Goal: Information Seeking & Learning: Check status

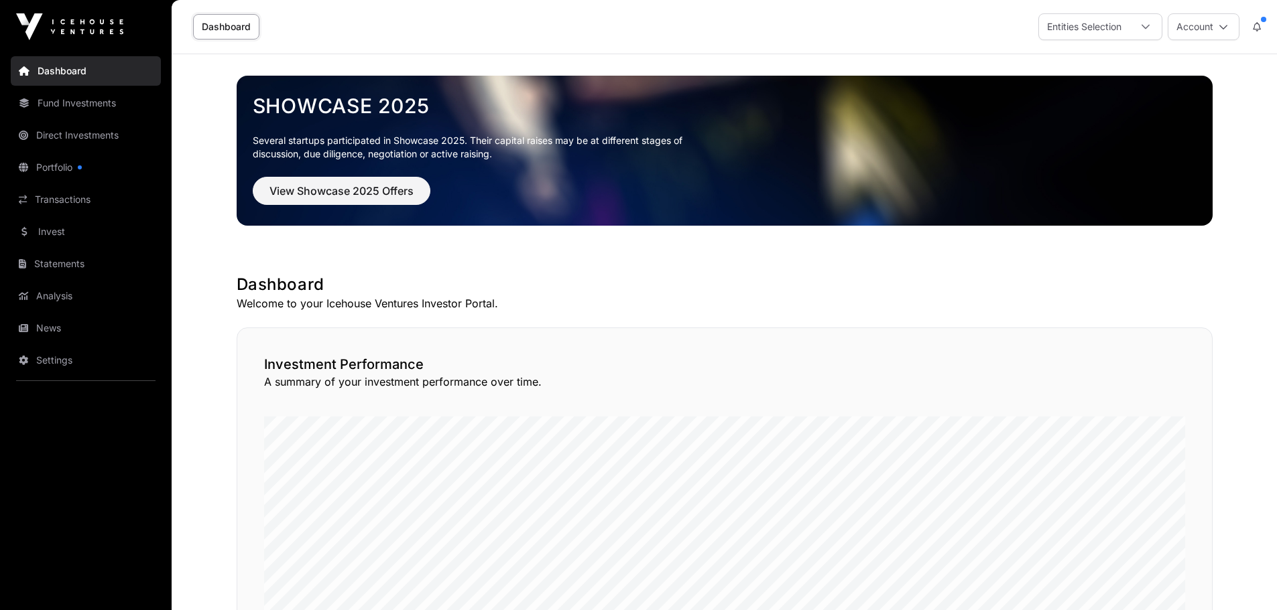
click at [95, 109] on link "Fund Investments" at bounding box center [86, 102] width 150 height 29
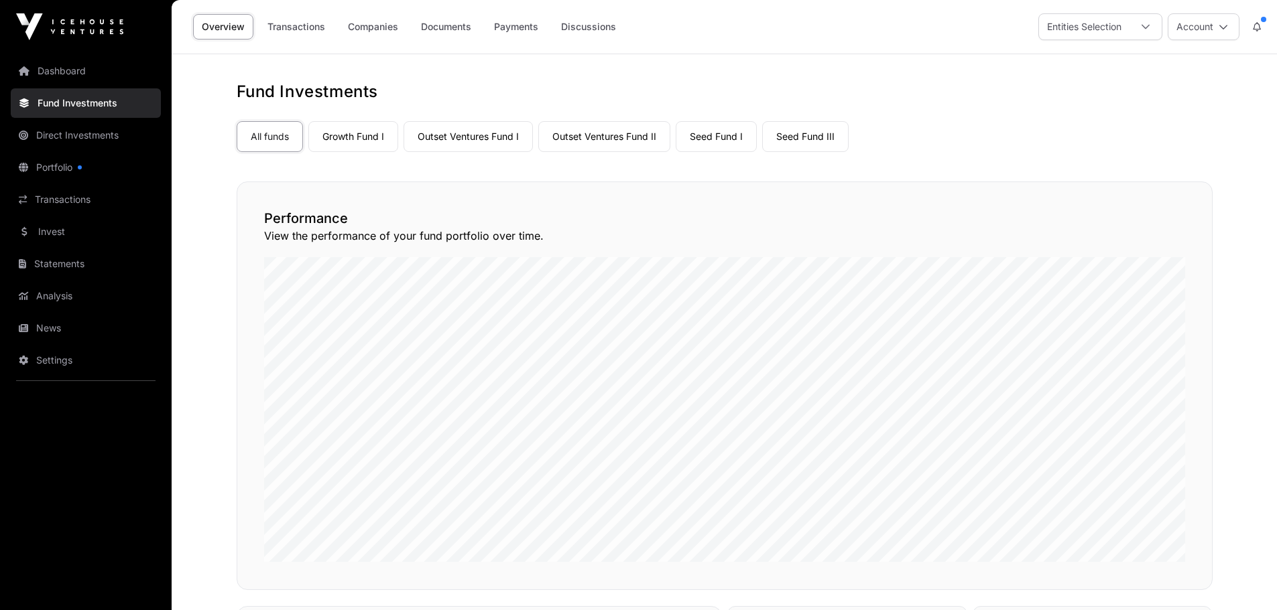
click at [438, 137] on link "Outset Ventures Fund I" at bounding box center [467, 136] width 129 height 31
click at [566, 136] on link "Outset Ventures Fund II" at bounding box center [604, 136] width 132 height 31
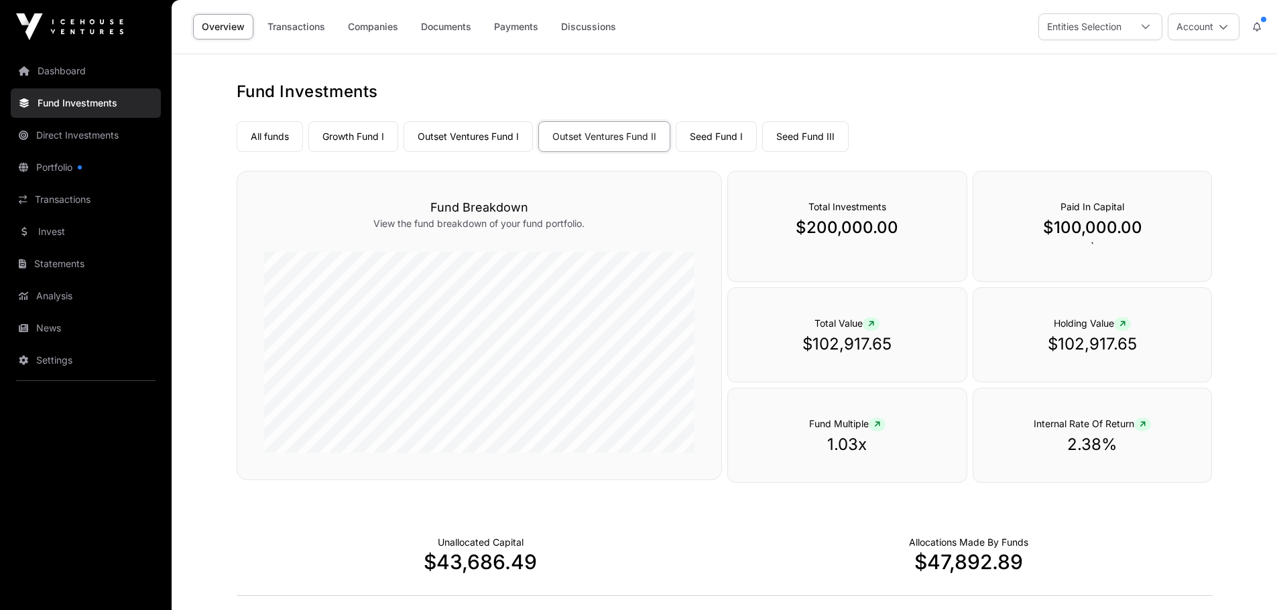
click at [387, 35] on link "Companies" at bounding box center [373, 26] width 68 height 25
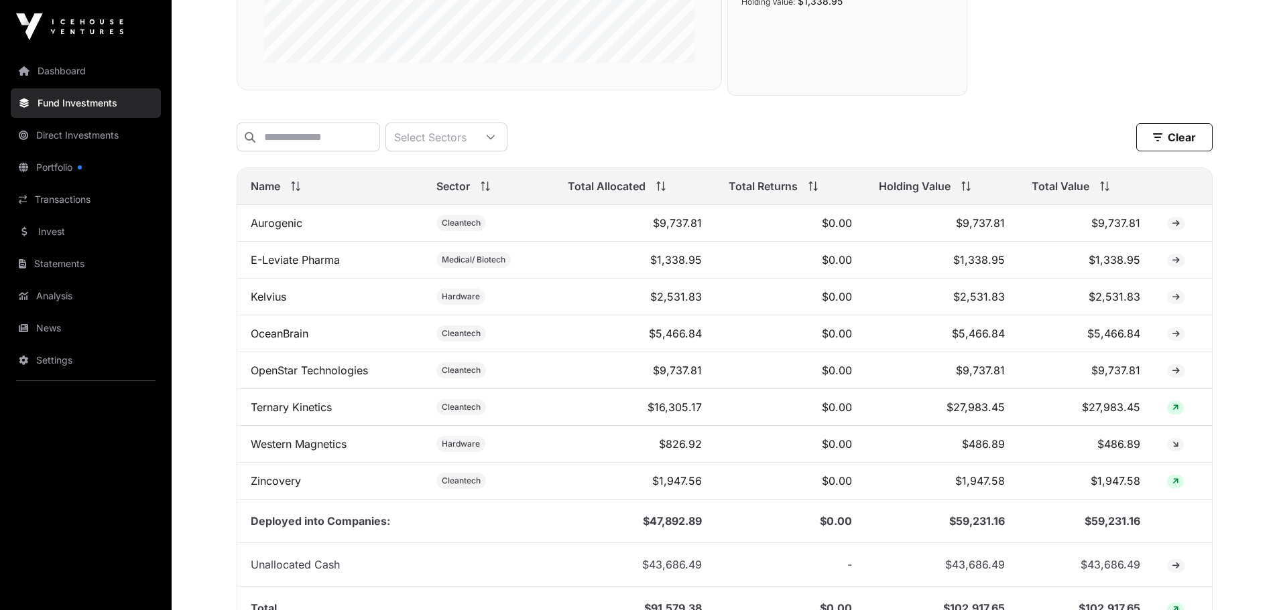
scroll to position [402, 0]
click at [997, 453] on td "$486.89" at bounding box center [941, 443] width 153 height 37
click at [338, 450] on link "Western Magnetics" at bounding box center [299, 442] width 96 height 13
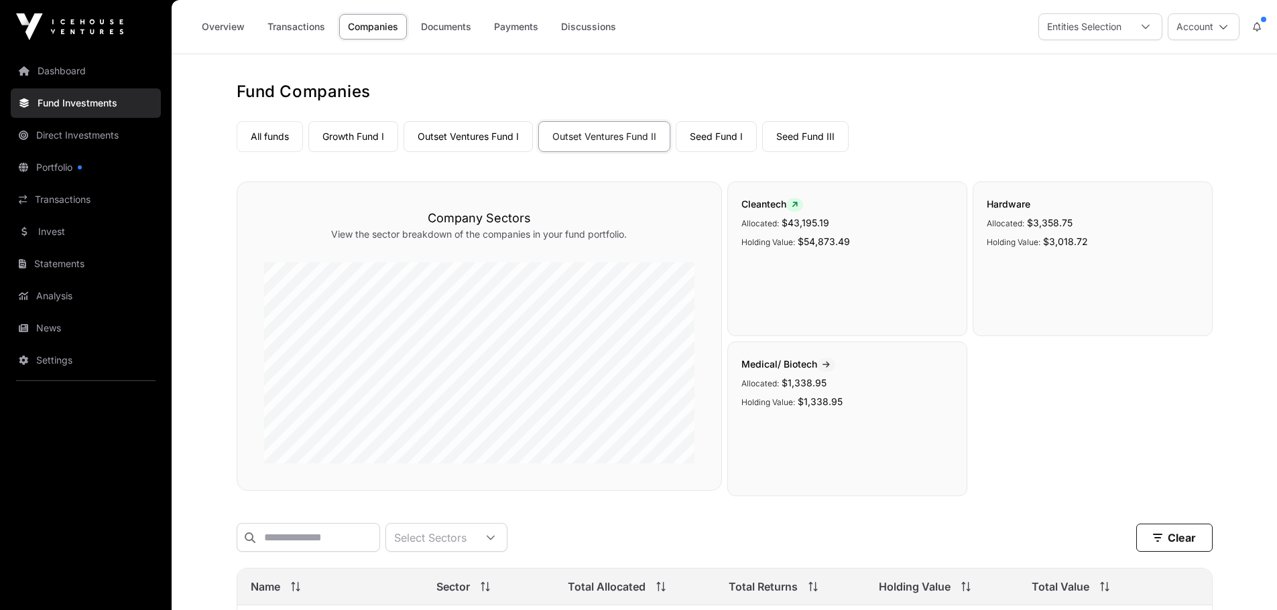
click at [314, 31] on link "Transactions" at bounding box center [296, 26] width 75 height 25
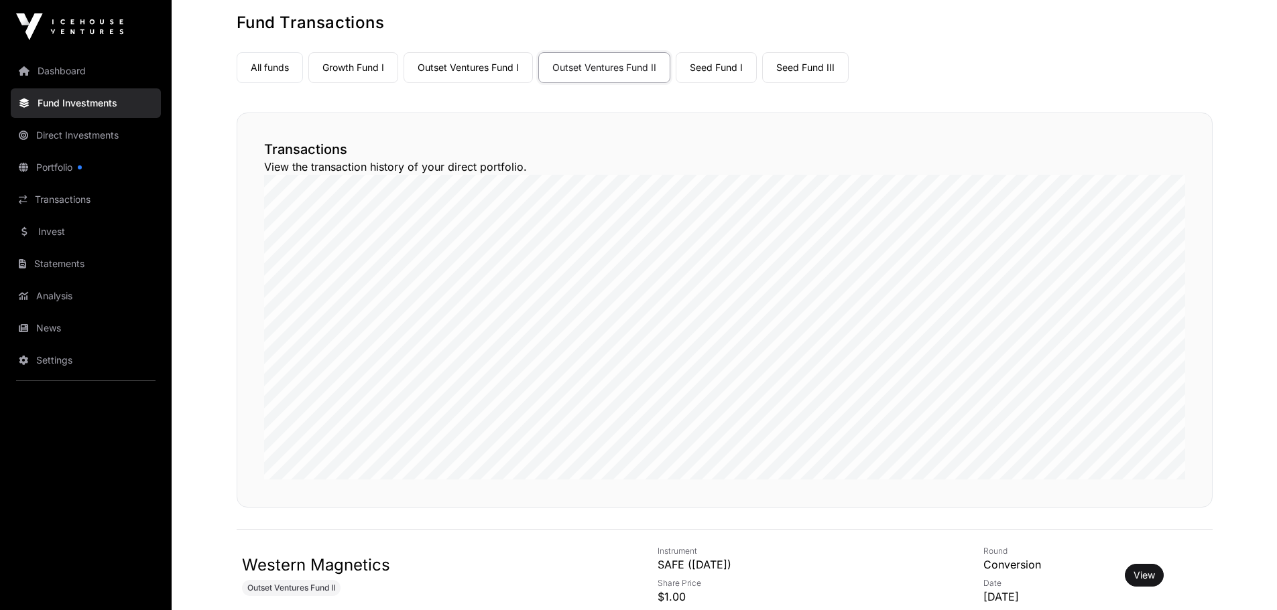
scroll to position [402, 0]
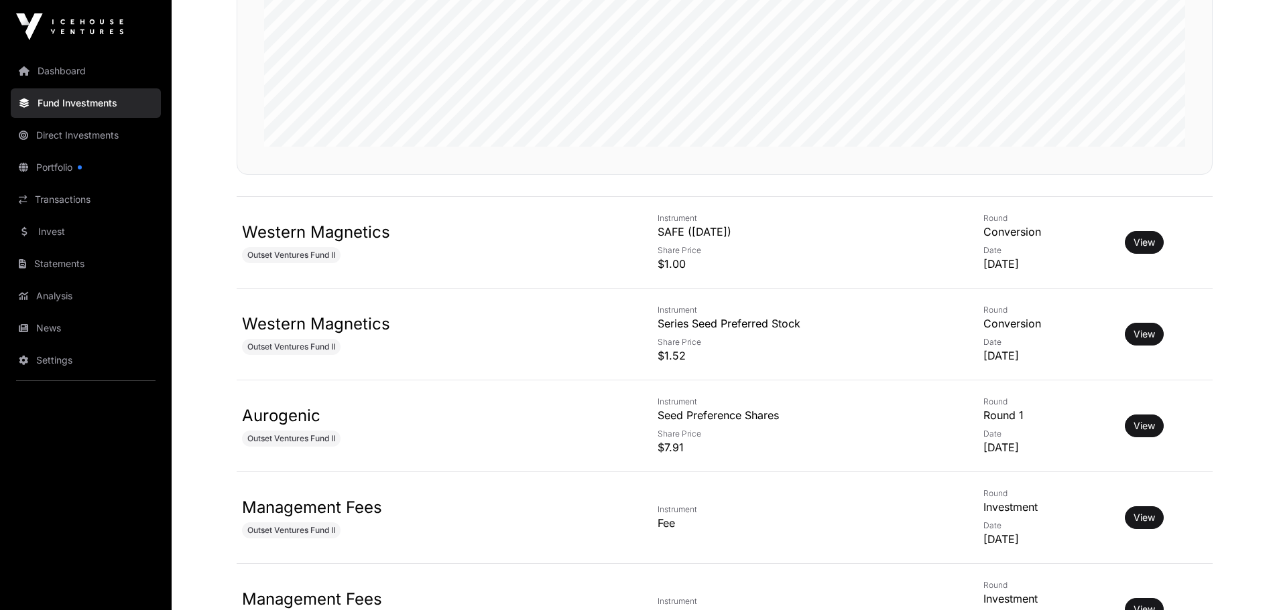
click at [1147, 337] on link "View" at bounding box center [1143, 334] width 21 height 13
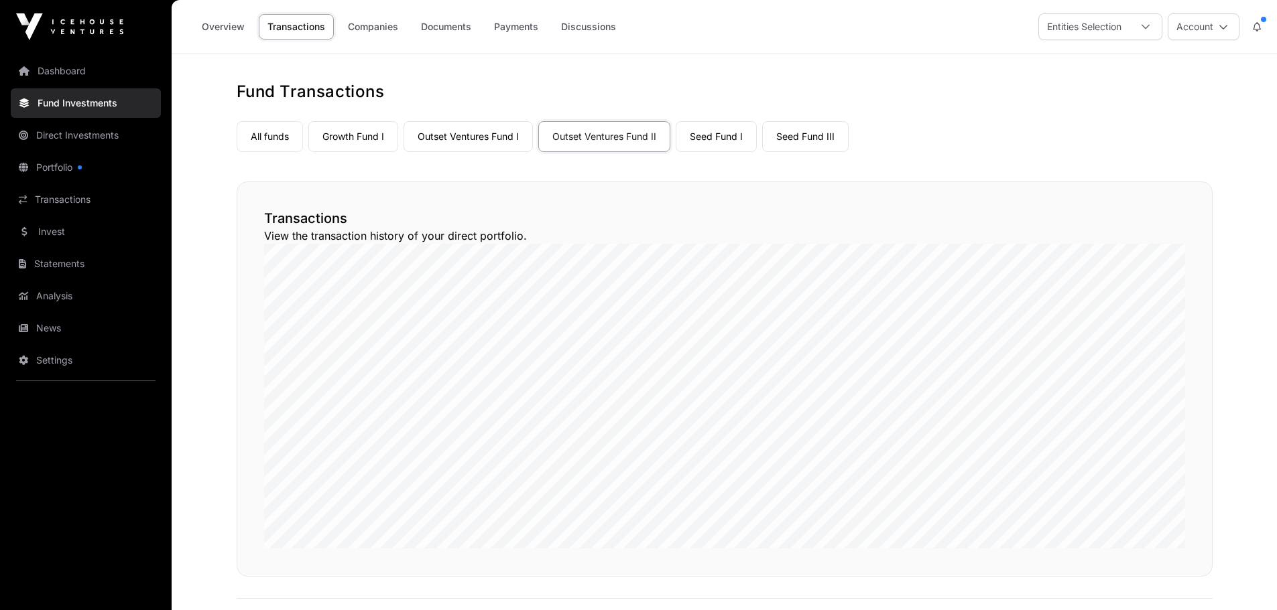
scroll to position [402, 0]
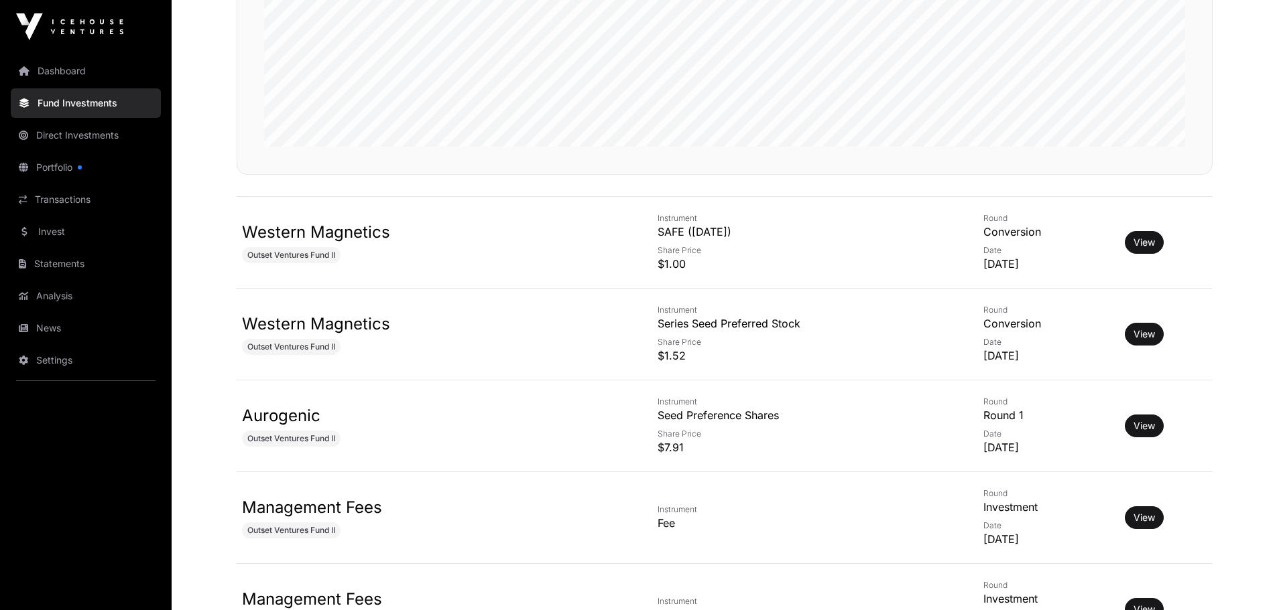
click at [1150, 241] on link "View" at bounding box center [1143, 242] width 21 height 13
